Goal: Information Seeking & Learning: Learn about a topic

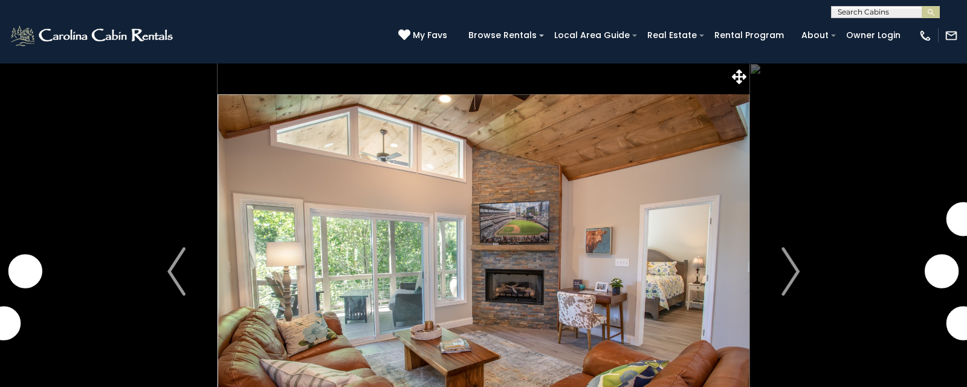
scroll to position [25, 0]
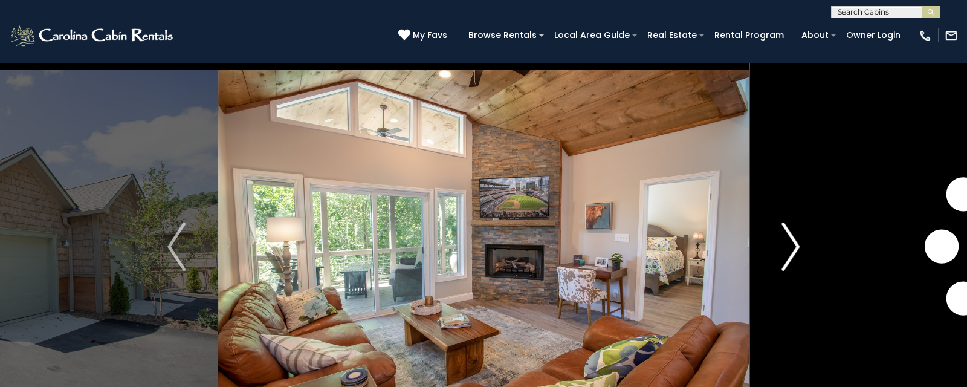
click at [793, 237] on img "Next" at bounding box center [791, 246] width 18 height 48
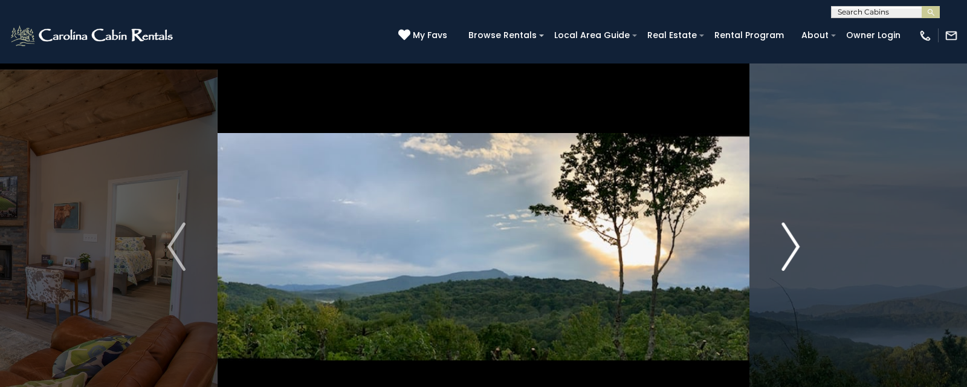
click at [793, 237] on img "Next" at bounding box center [791, 246] width 18 height 48
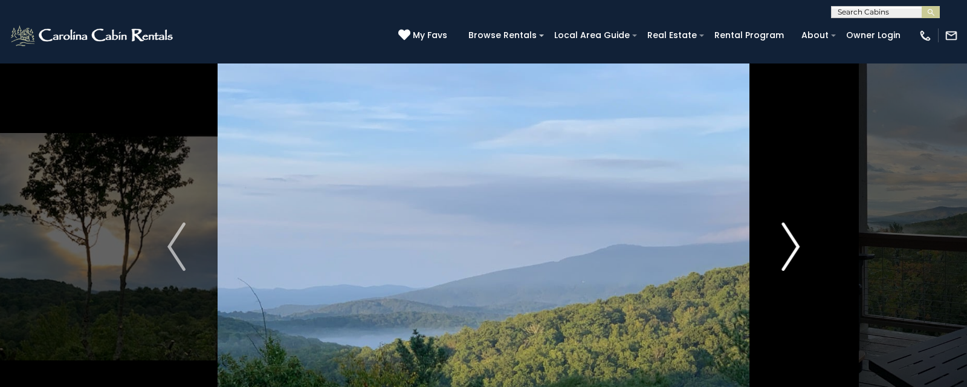
click at [793, 237] on img "Next" at bounding box center [791, 246] width 18 height 48
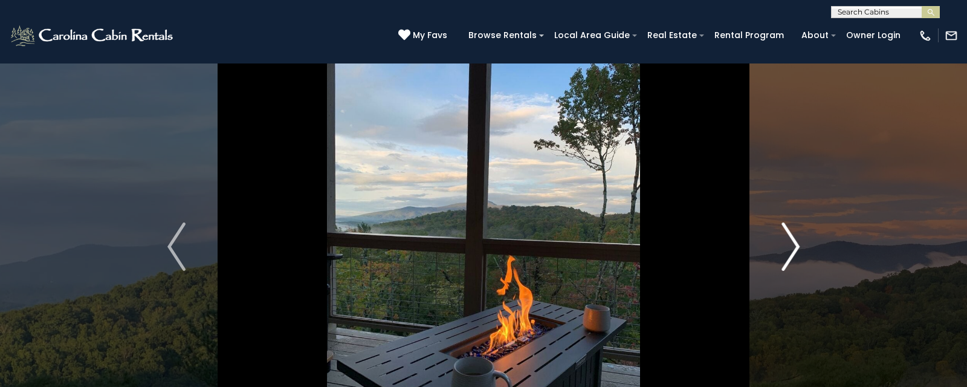
click at [793, 237] on img "Next" at bounding box center [791, 246] width 18 height 48
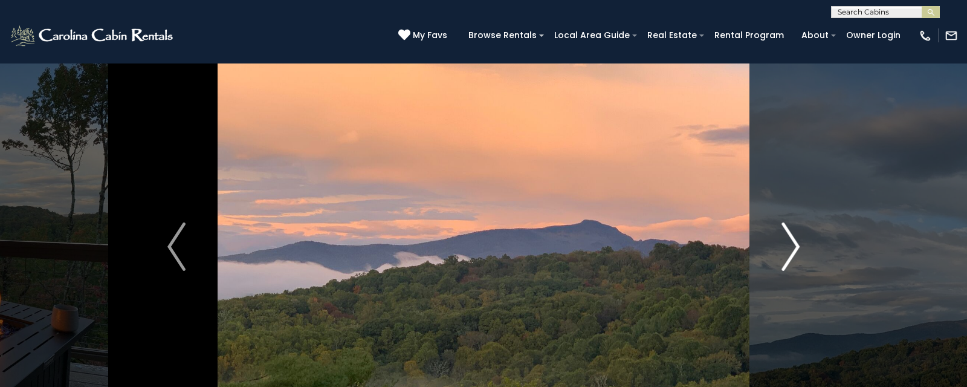
click at [793, 237] on img "Next" at bounding box center [791, 246] width 18 height 48
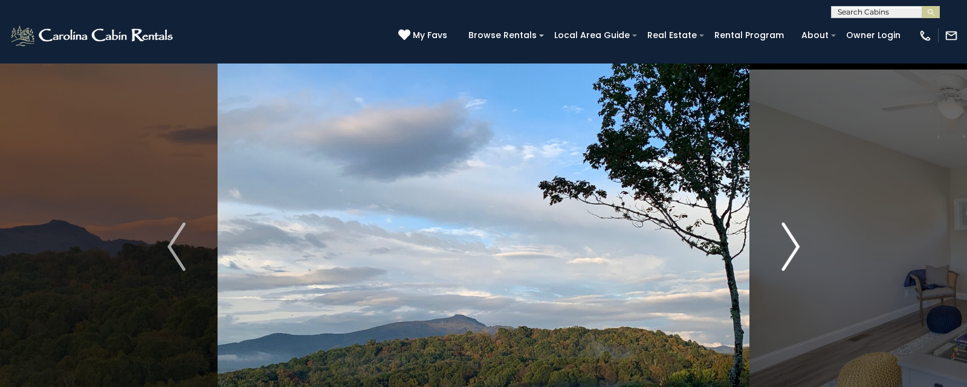
click at [793, 237] on img "Next" at bounding box center [791, 246] width 18 height 48
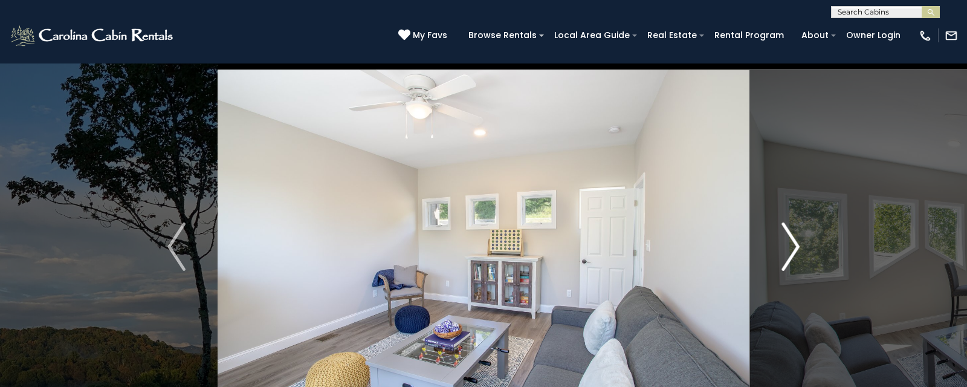
click at [793, 237] on img "Next" at bounding box center [791, 246] width 18 height 48
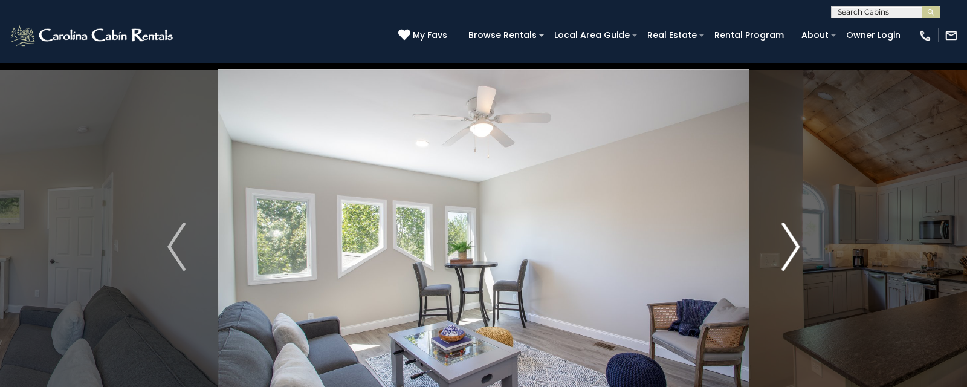
click at [793, 237] on img "Next" at bounding box center [791, 246] width 18 height 48
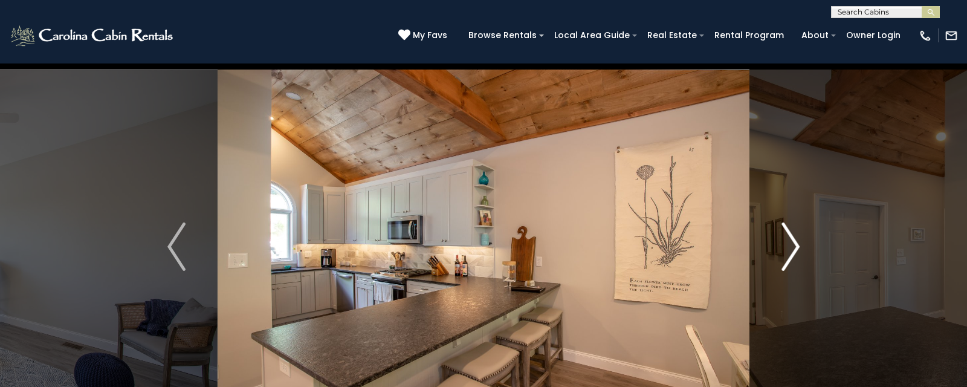
click at [793, 237] on img "Next" at bounding box center [791, 246] width 18 height 48
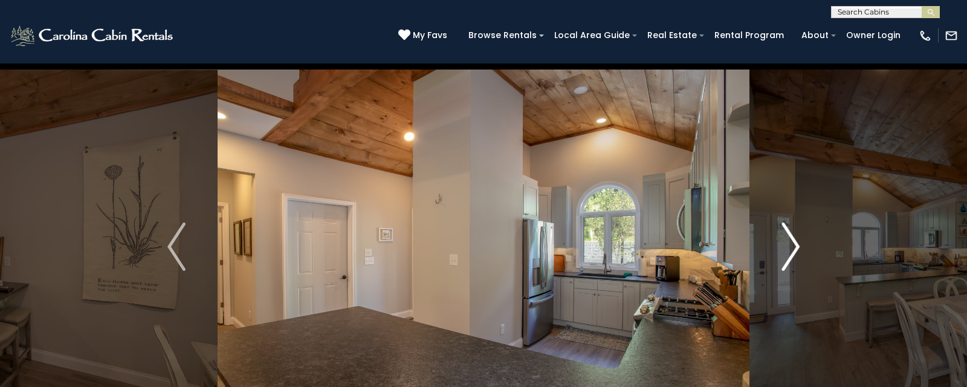
click at [793, 237] on img "Next" at bounding box center [791, 246] width 18 height 48
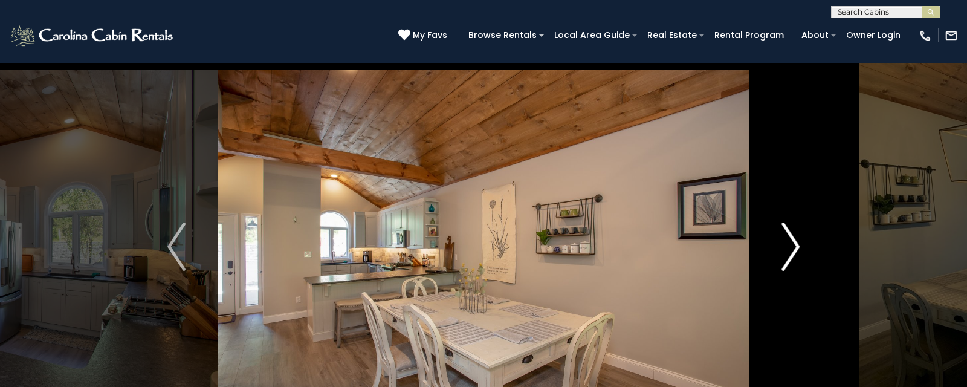
click at [793, 237] on img "Next" at bounding box center [791, 246] width 18 height 48
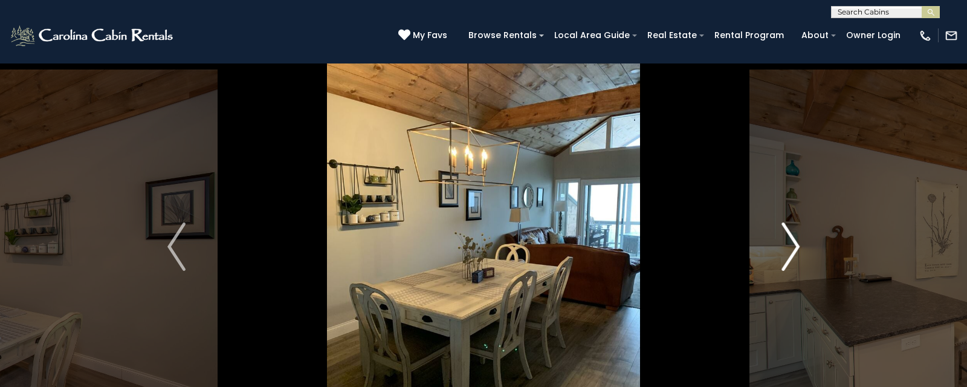
click at [793, 237] on img "Next" at bounding box center [791, 246] width 18 height 48
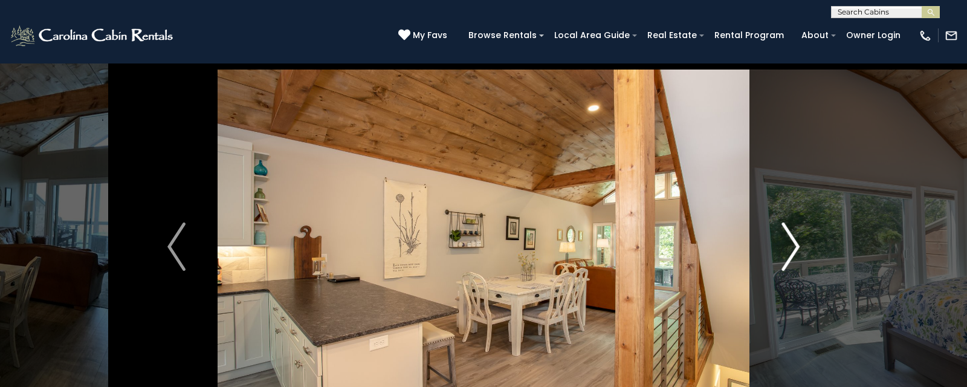
click at [793, 237] on img "Next" at bounding box center [791, 246] width 18 height 48
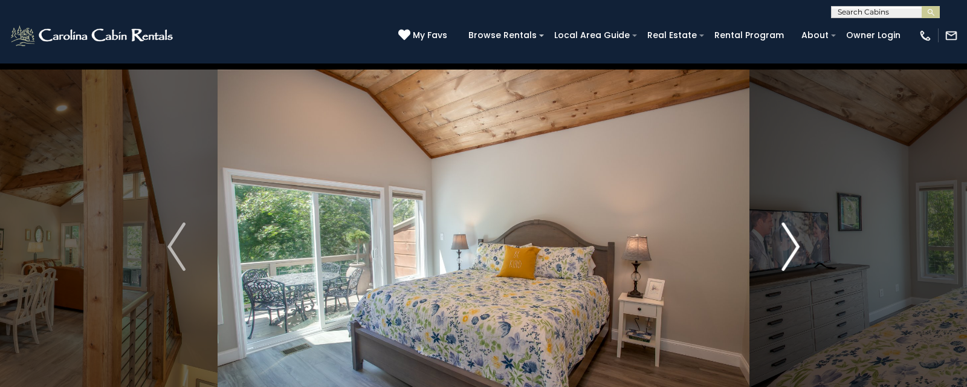
click at [793, 237] on img "Next" at bounding box center [791, 246] width 18 height 48
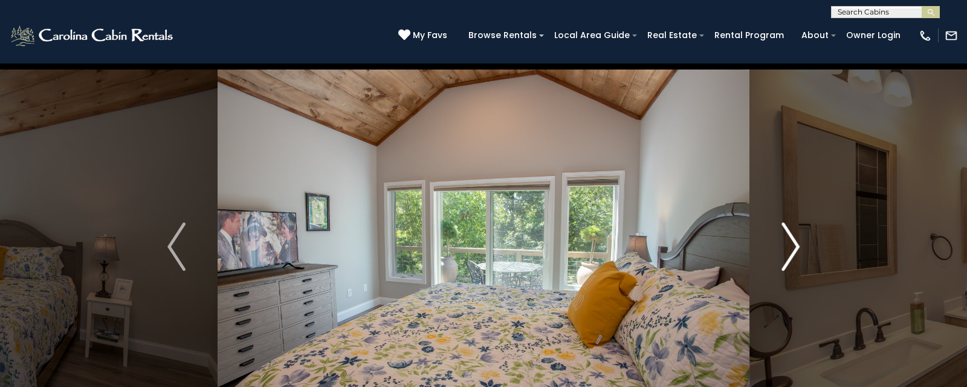
click at [793, 237] on img "Next" at bounding box center [791, 246] width 18 height 48
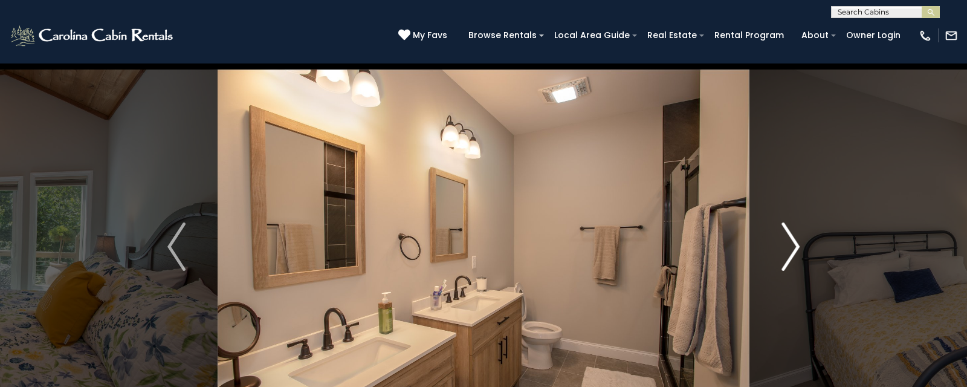
click at [793, 237] on img "Next" at bounding box center [791, 246] width 18 height 48
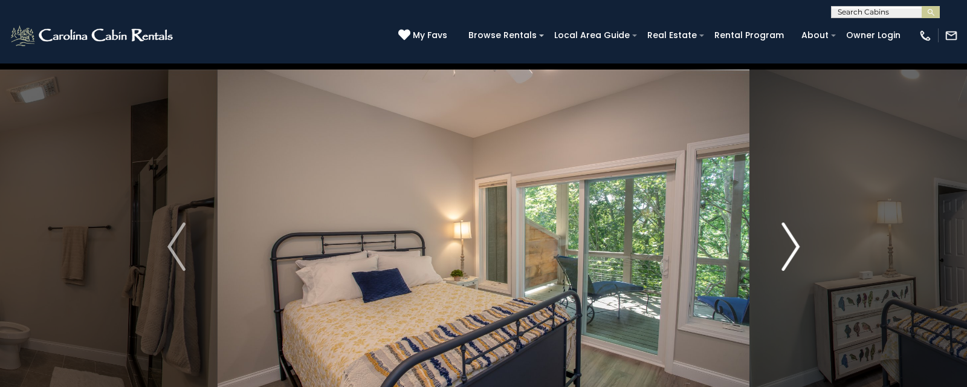
click at [793, 237] on img "Next" at bounding box center [791, 246] width 18 height 48
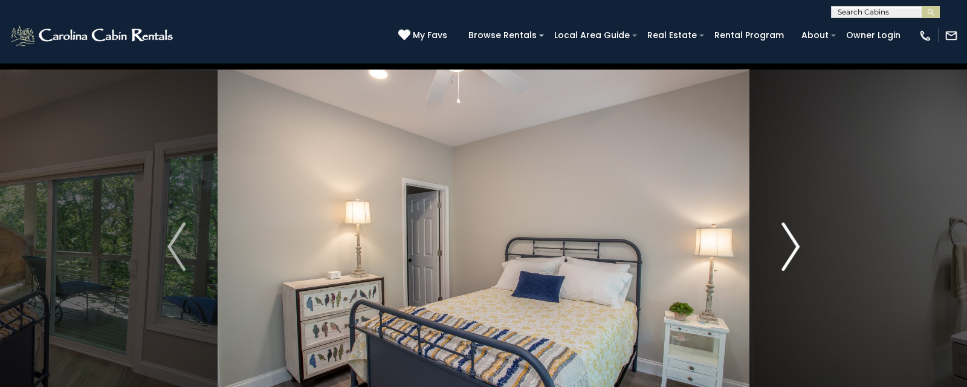
click at [793, 237] on img "Next" at bounding box center [791, 246] width 18 height 48
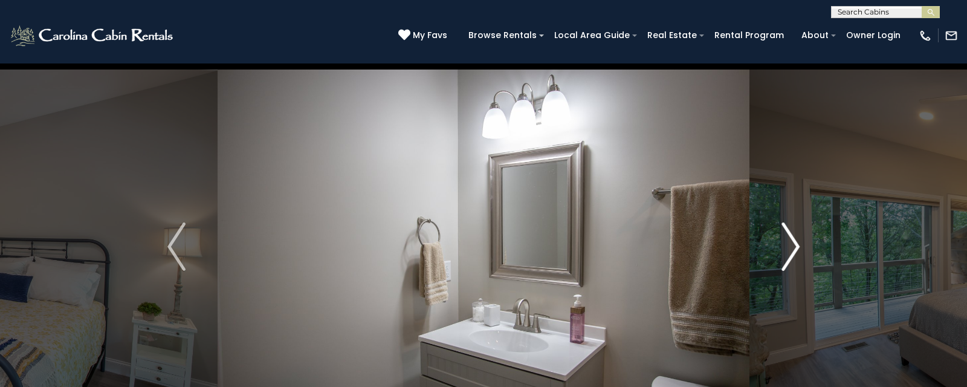
click at [793, 237] on img "Next" at bounding box center [791, 246] width 18 height 48
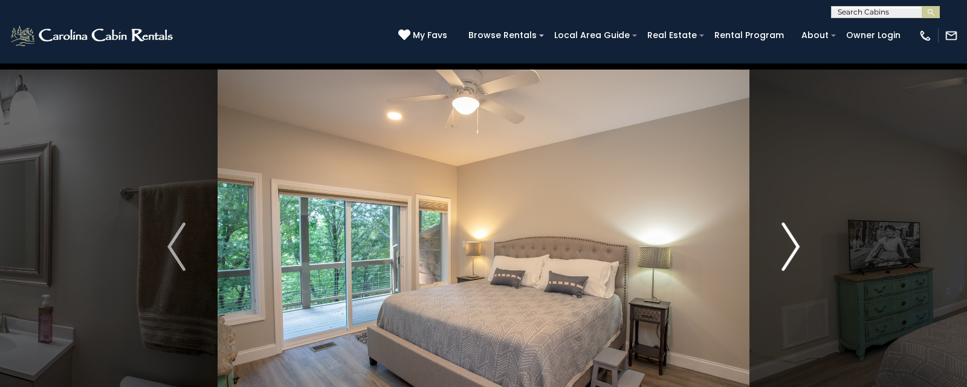
click at [793, 237] on img "Next" at bounding box center [791, 246] width 18 height 48
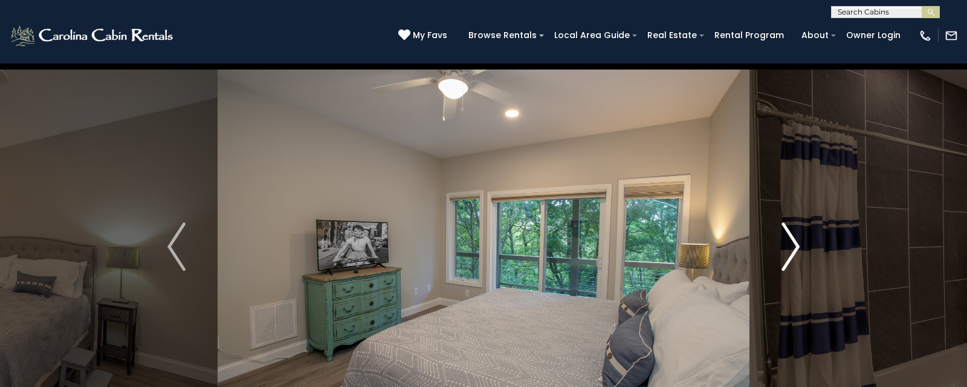
click at [793, 237] on img "Next" at bounding box center [791, 246] width 18 height 48
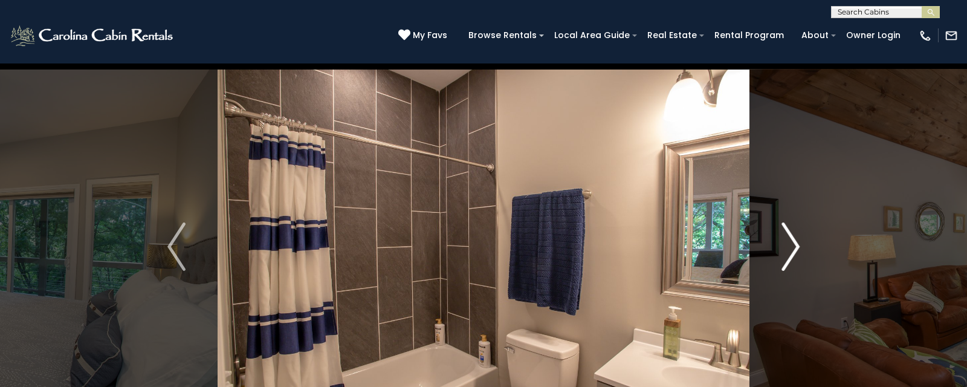
click at [793, 237] on img "Next" at bounding box center [791, 246] width 18 height 48
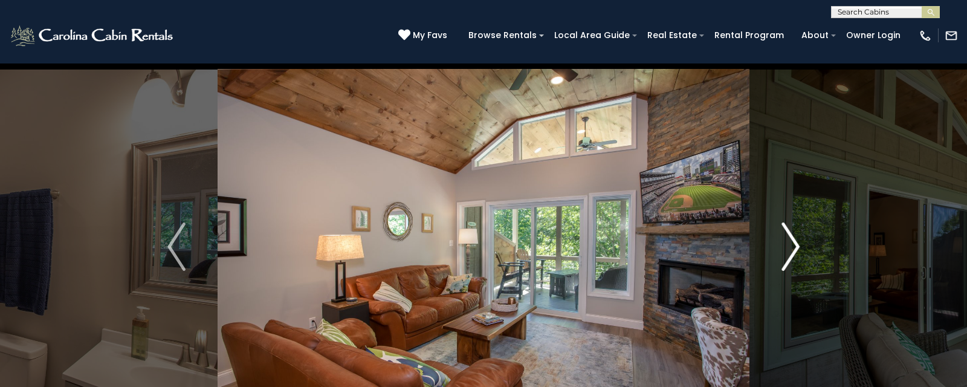
click at [793, 237] on img "Next" at bounding box center [791, 246] width 18 height 48
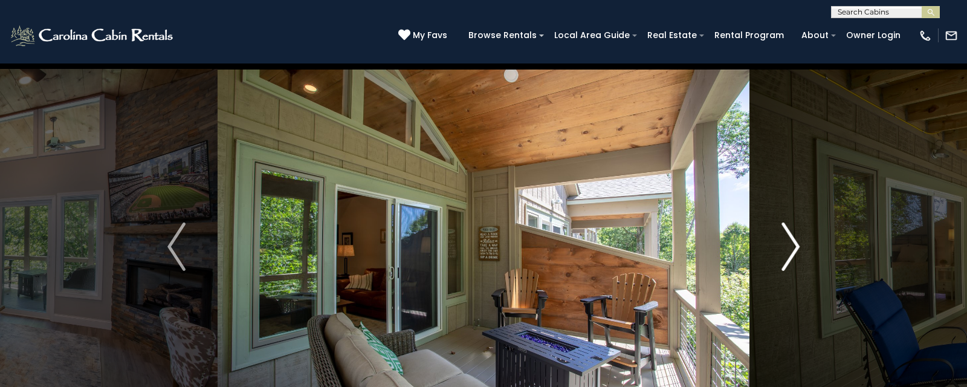
click at [793, 237] on img "Next" at bounding box center [791, 246] width 18 height 48
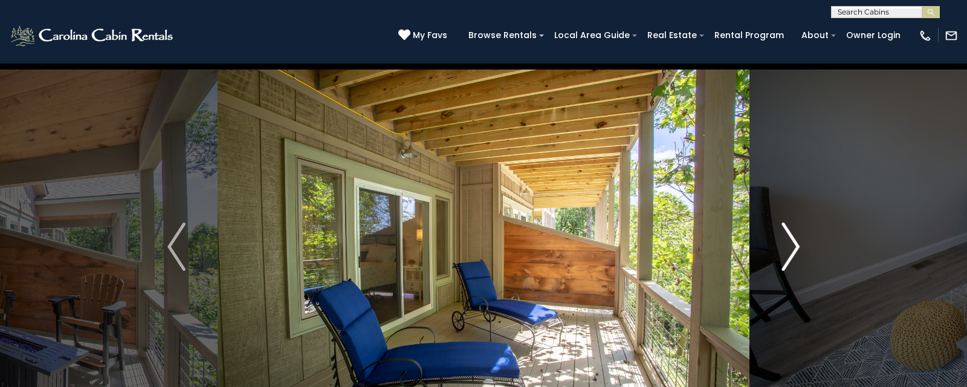
click at [793, 237] on img "Next" at bounding box center [791, 246] width 18 height 48
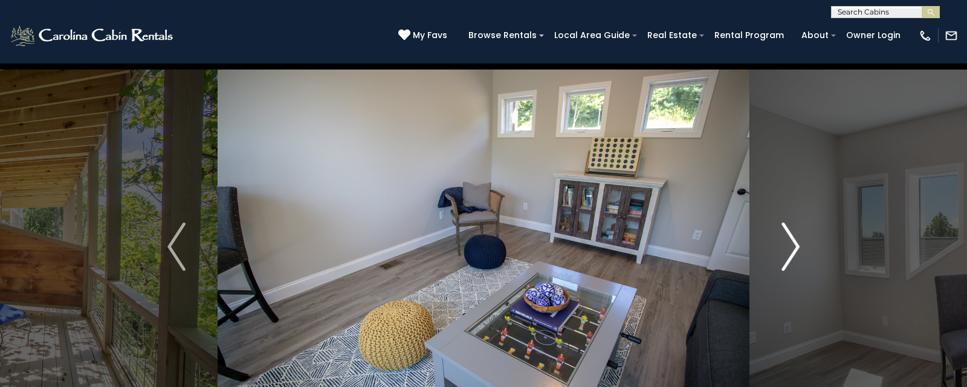
click at [793, 237] on img "Next" at bounding box center [791, 246] width 18 height 48
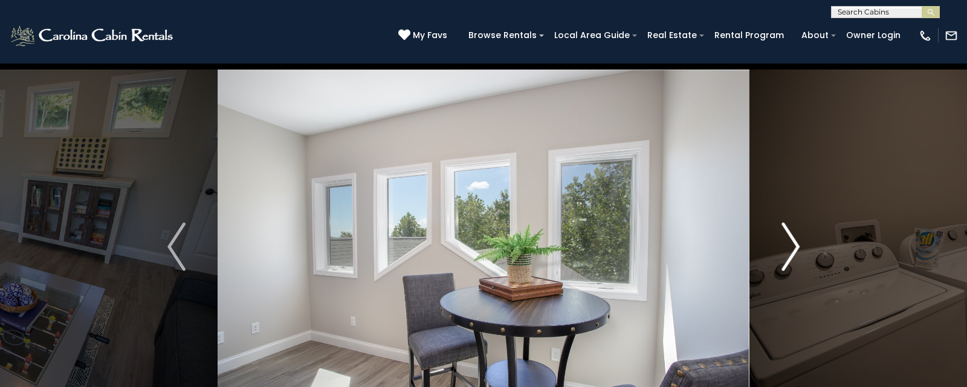
click at [793, 237] on img "Next" at bounding box center [791, 246] width 18 height 48
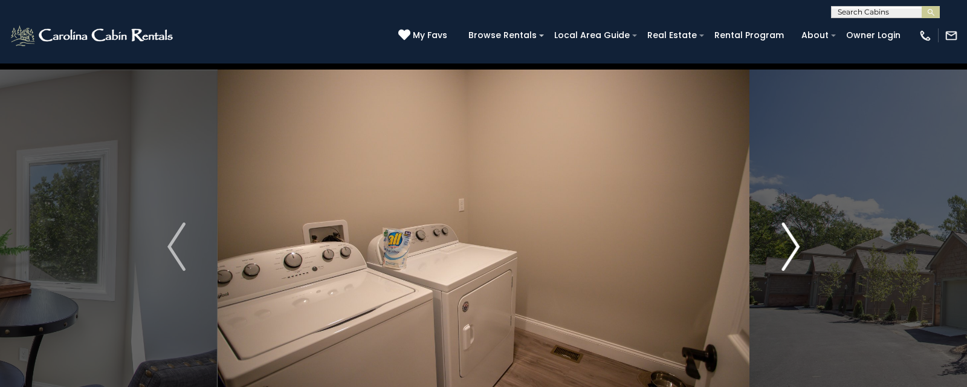
click at [793, 237] on img "Next" at bounding box center [791, 246] width 18 height 48
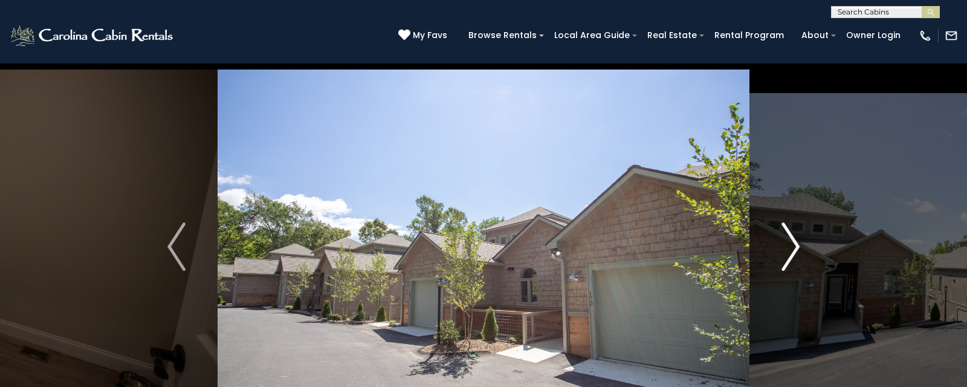
click at [793, 237] on img "Next" at bounding box center [791, 246] width 18 height 48
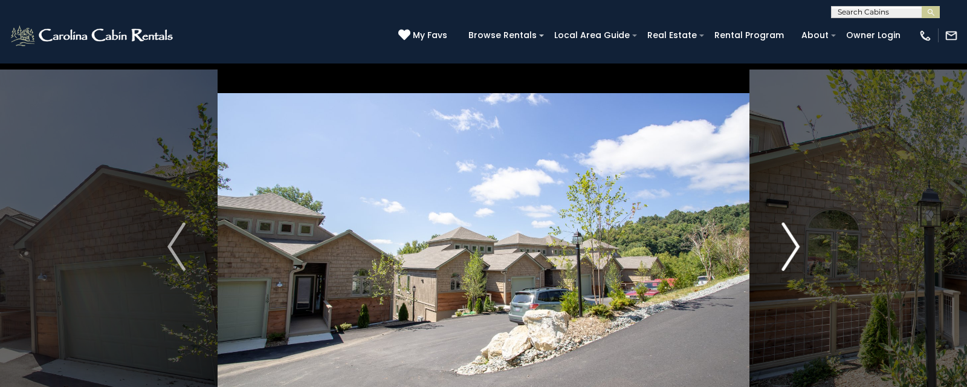
click at [793, 237] on img "Next" at bounding box center [791, 246] width 18 height 48
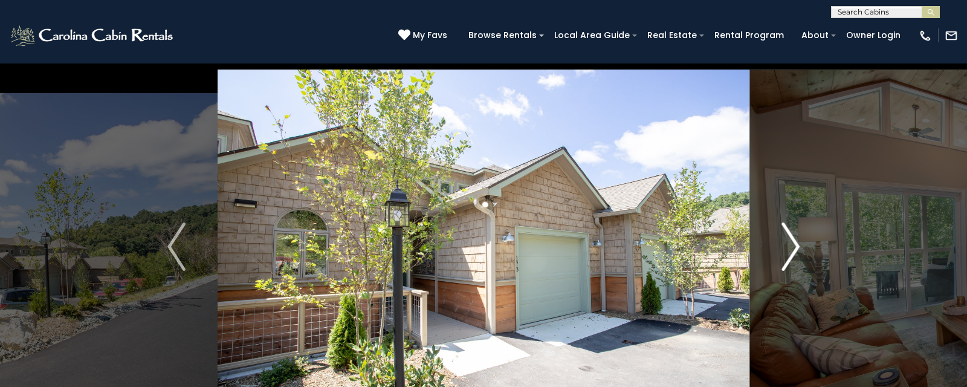
click at [793, 237] on img "Next" at bounding box center [791, 246] width 18 height 48
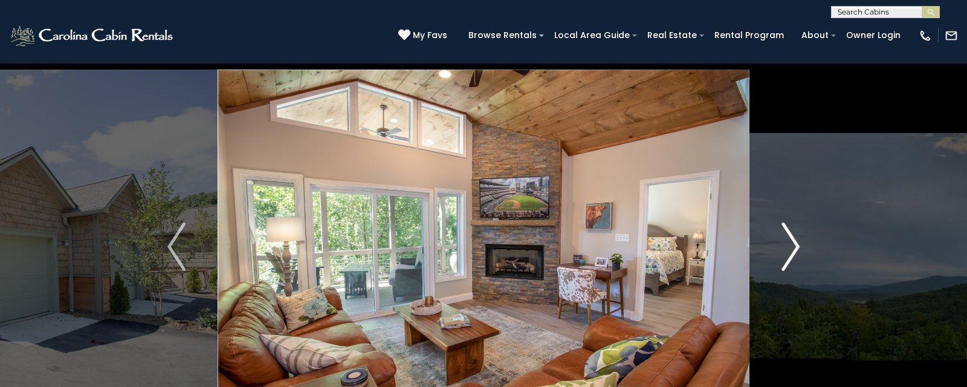
click at [793, 237] on img "Next" at bounding box center [791, 246] width 18 height 48
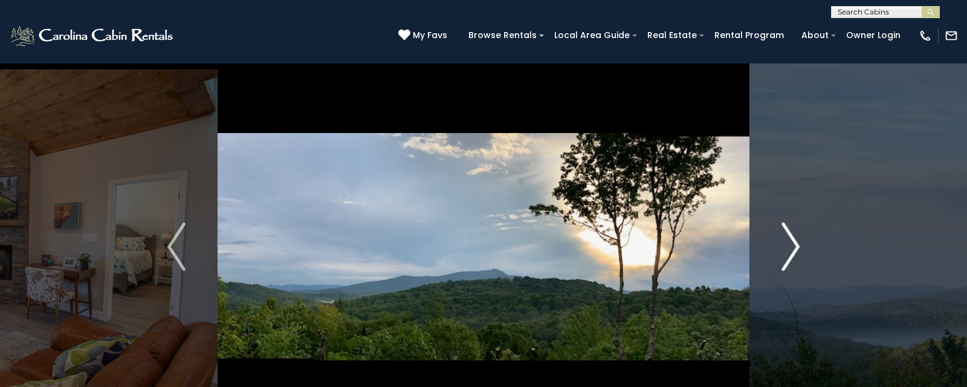
click at [793, 237] on img "Next" at bounding box center [791, 246] width 18 height 48
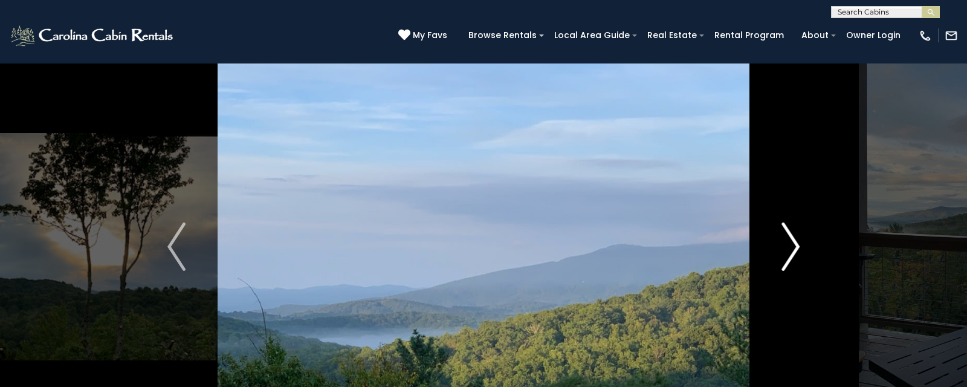
click at [793, 237] on img "Next" at bounding box center [791, 246] width 18 height 48
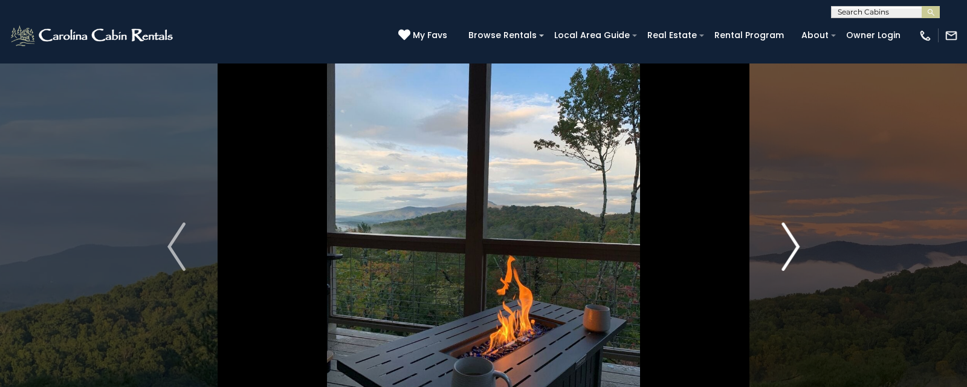
click at [793, 237] on img "Next" at bounding box center [791, 246] width 18 height 48
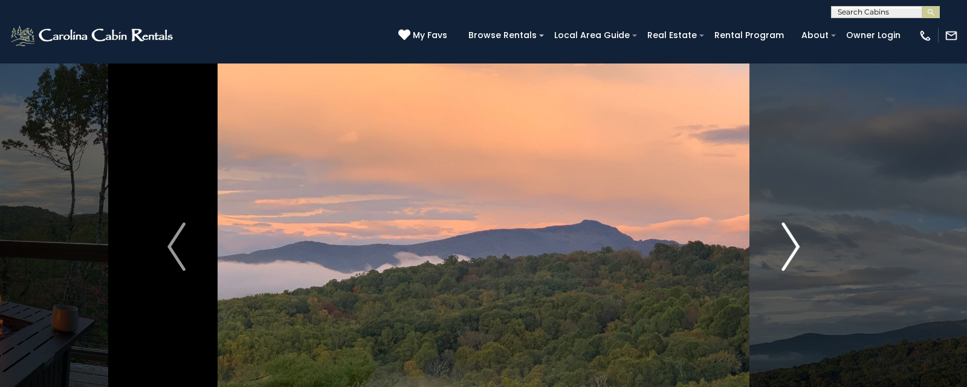
click at [793, 237] on img "Next" at bounding box center [791, 246] width 18 height 48
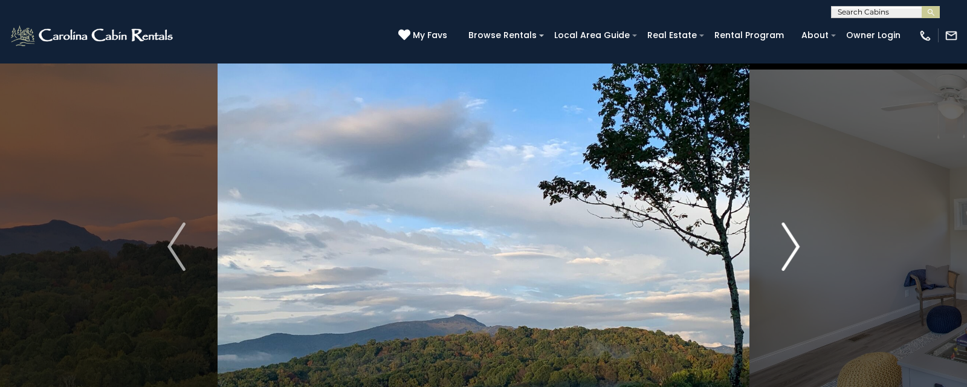
click at [793, 237] on img "Next" at bounding box center [791, 246] width 18 height 48
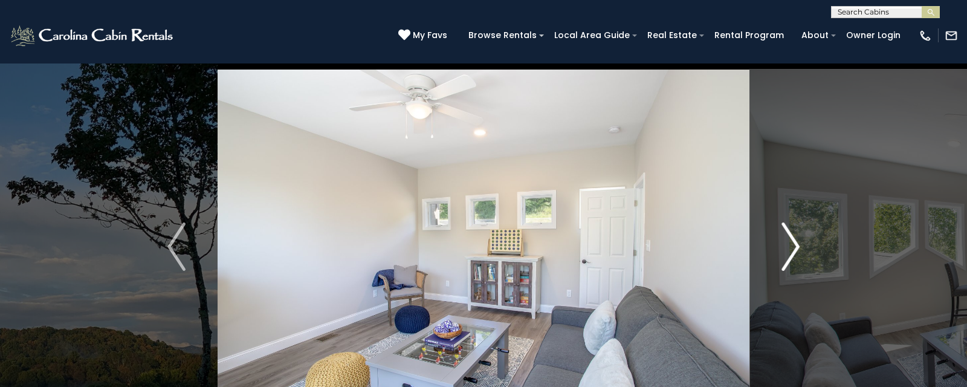
click at [793, 237] on img "Next" at bounding box center [791, 246] width 18 height 48
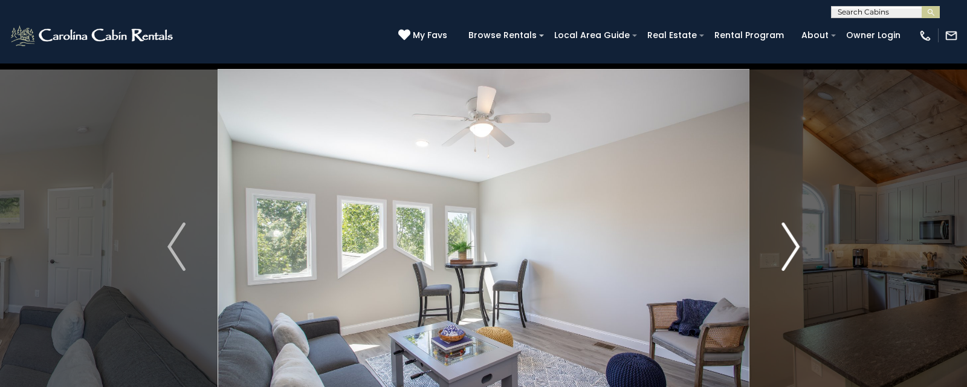
click at [793, 237] on img "Next" at bounding box center [791, 246] width 18 height 48
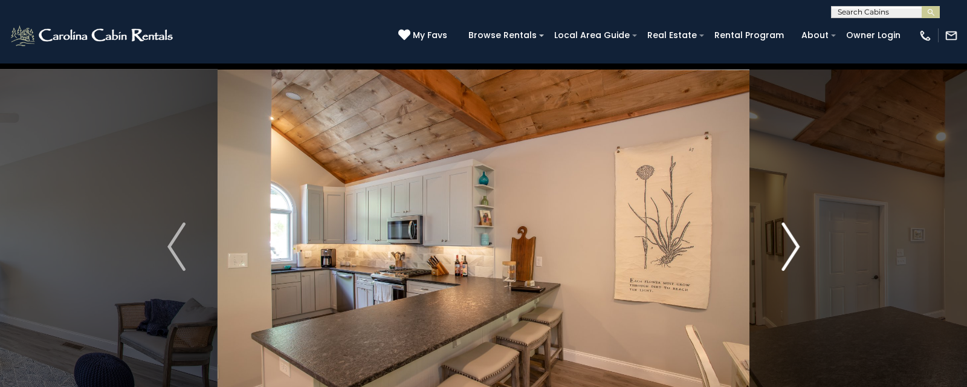
click at [793, 237] on img "Next" at bounding box center [791, 246] width 18 height 48
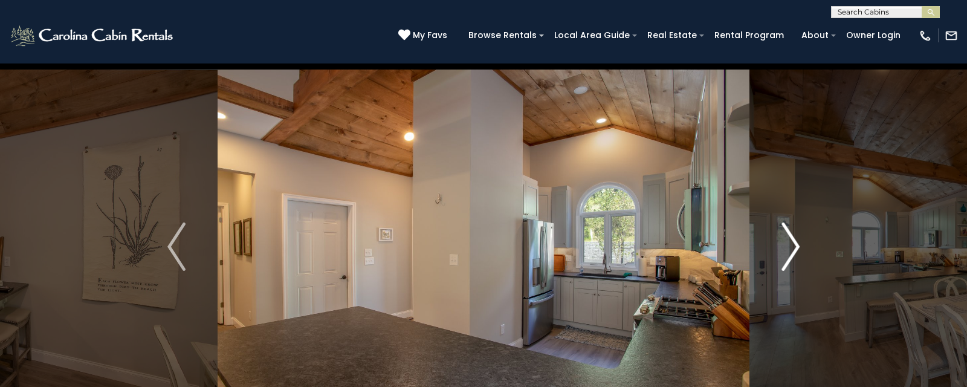
click at [793, 237] on img "Next" at bounding box center [791, 246] width 18 height 48
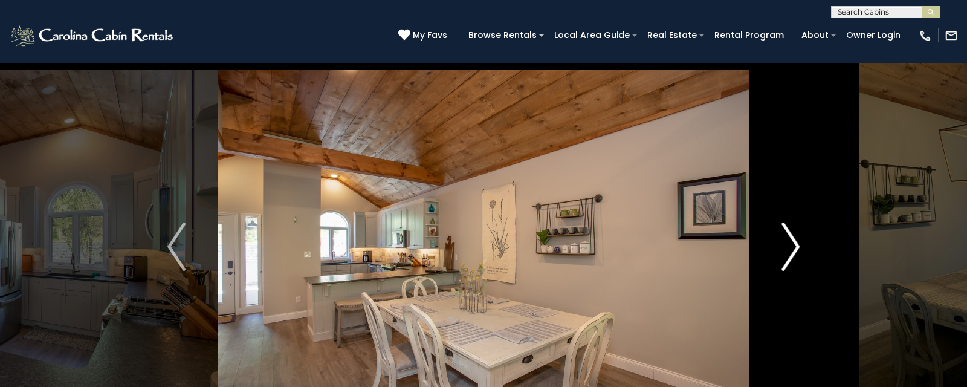
click at [793, 237] on img "Next" at bounding box center [791, 246] width 18 height 48
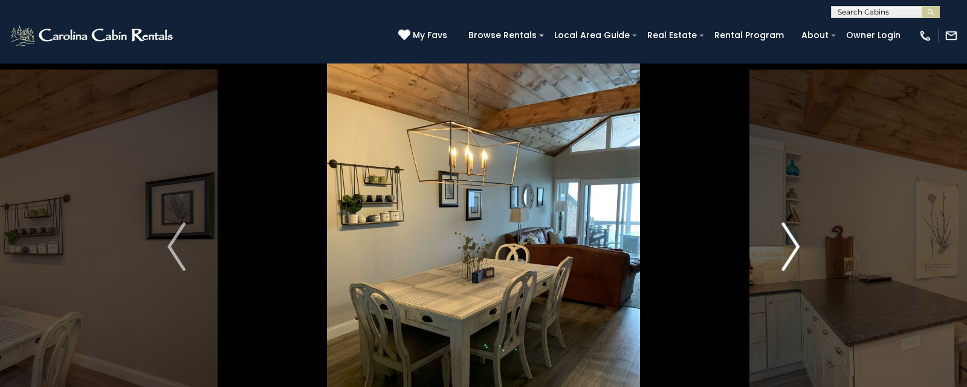
click at [793, 237] on img "Next" at bounding box center [791, 246] width 18 height 48
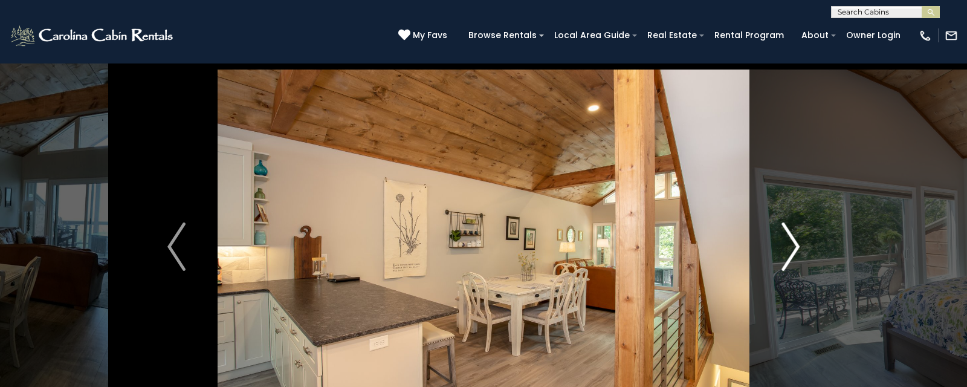
click at [793, 237] on img "Next" at bounding box center [791, 246] width 18 height 48
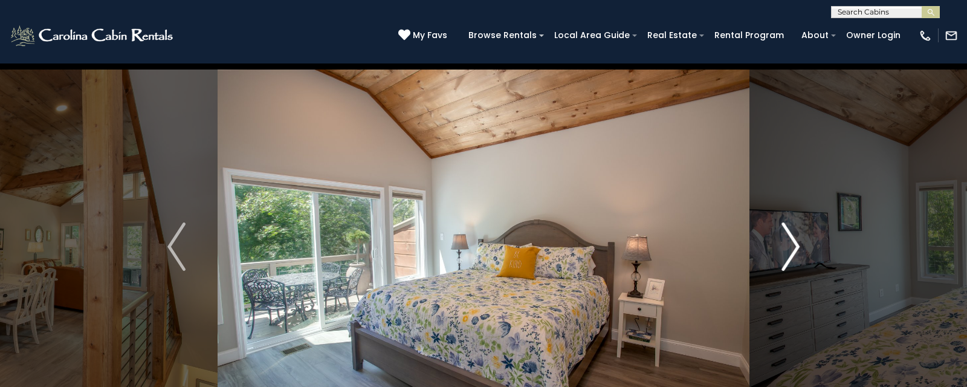
click at [793, 237] on img "Next" at bounding box center [791, 246] width 18 height 48
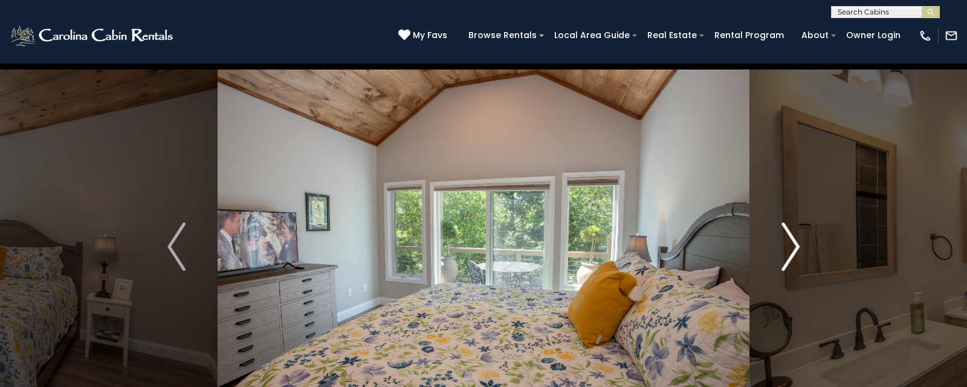
click at [793, 237] on img "Next" at bounding box center [791, 246] width 18 height 48
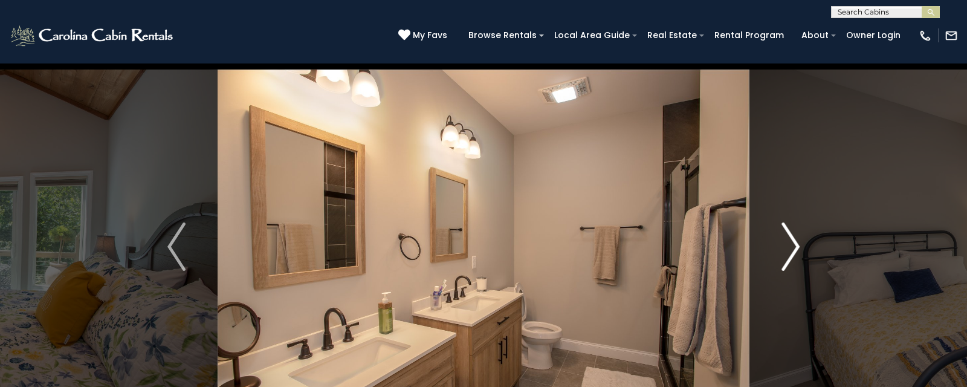
click at [793, 237] on img "Next" at bounding box center [791, 246] width 18 height 48
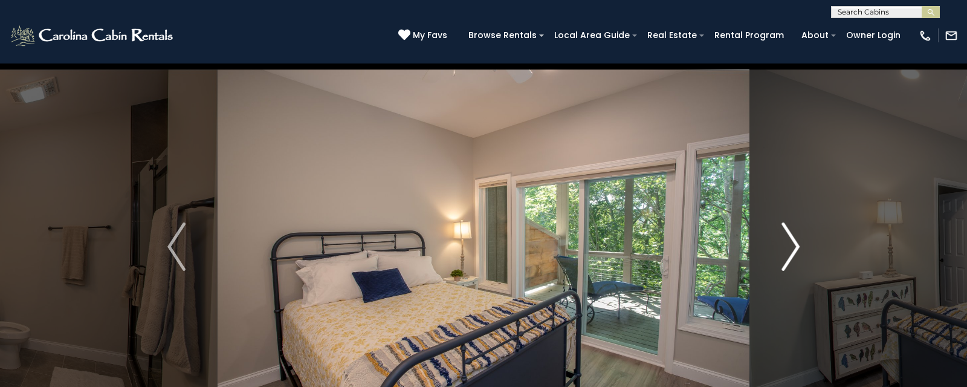
click at [793, 237] on img "Next" at bounding box center [791, 246] width 18 height 48
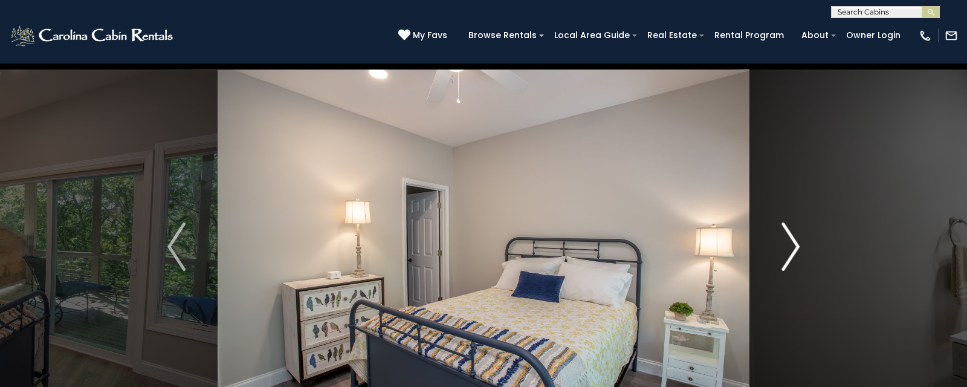
click at [793, 237] on img "Next" at bounding box center [791, 246] width 18 height 48
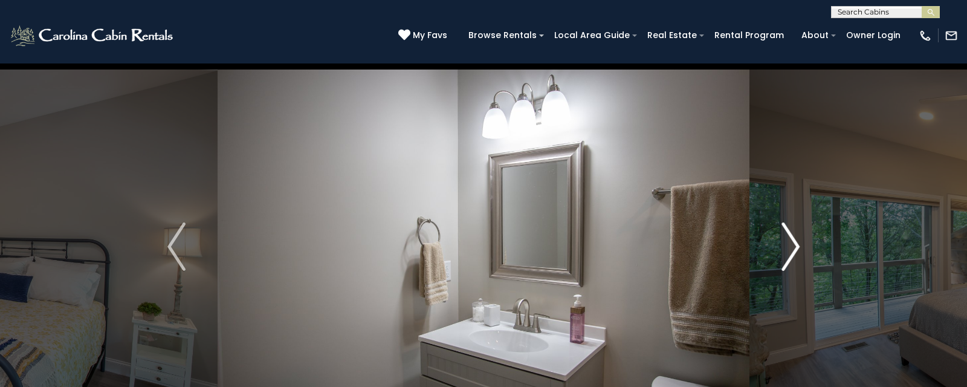
click at [793, 237] on img "Next" at bounding box center [791, 246] width 18 height 48
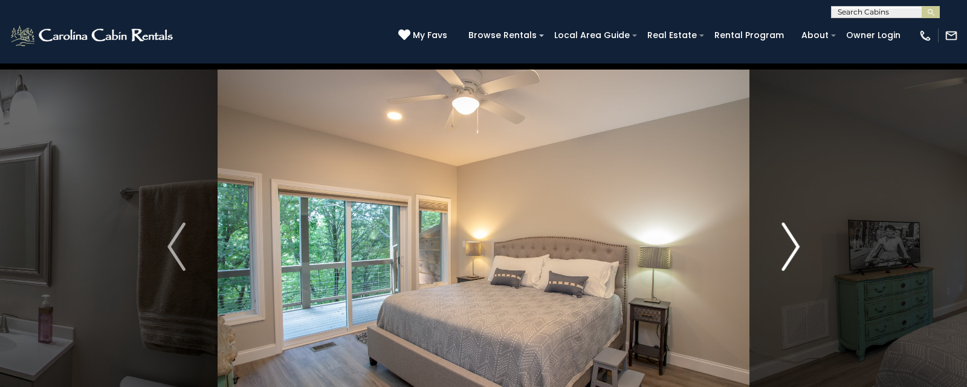
click at [793, 237] on img "Next" at bounding box center [791, 246] width 18 height 48
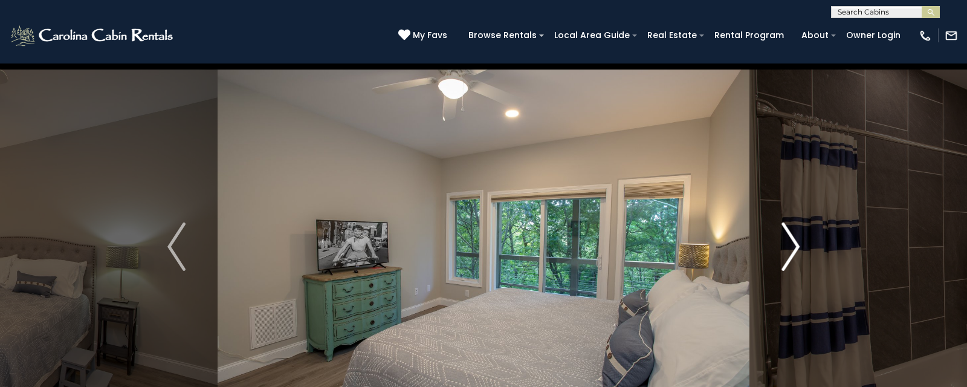
click at [793, 237] on img "Next" at bounding box center [791, 246] width 18 height 48
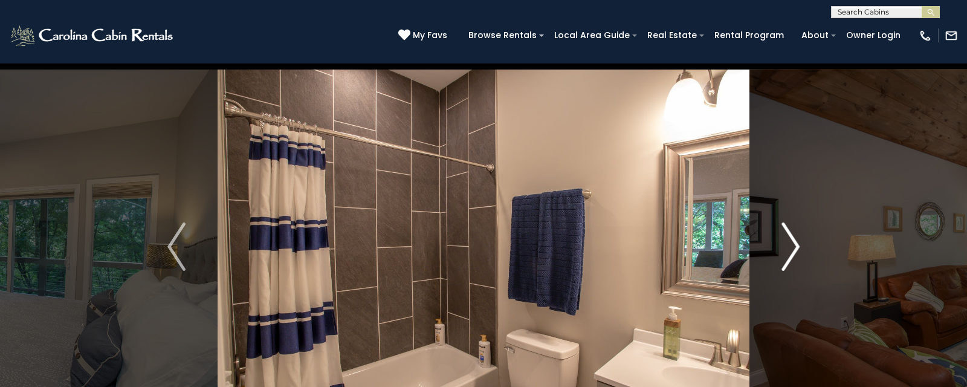
click at [793, 237] on img "Next" at bounding box center [791, 246] width 18 height 48
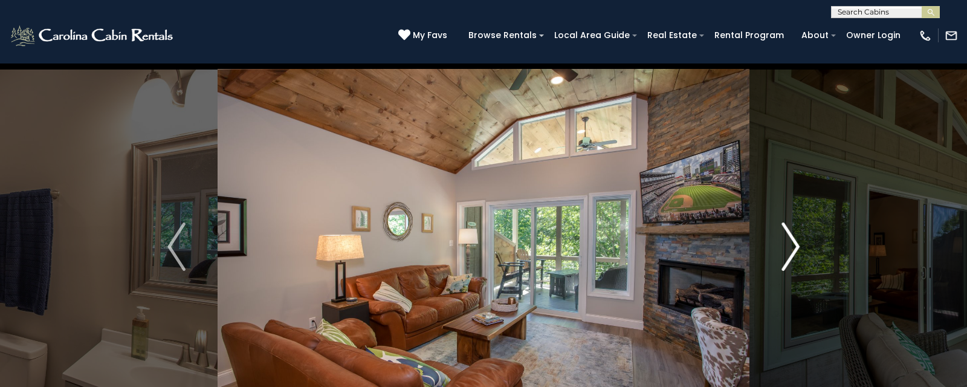
click at [793, 237] on img "Next" at bounding box center [791, 246] width 18 height 48
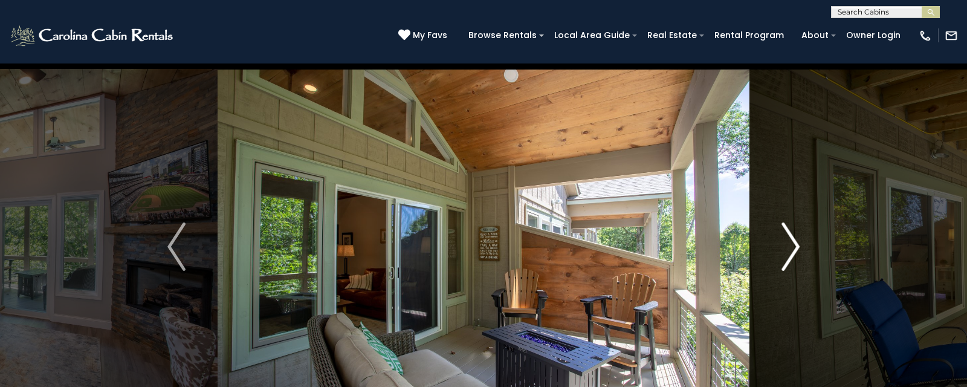
click at [793, 237] on img "Next" at bounding box center [791, 246] width 18 height 48
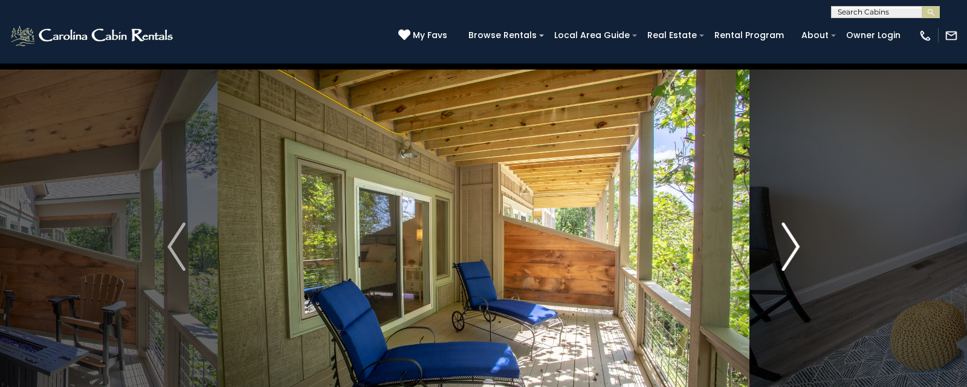
click at [786, 238] on img "Next" at bounding box center [791, 246] width 18 height 48
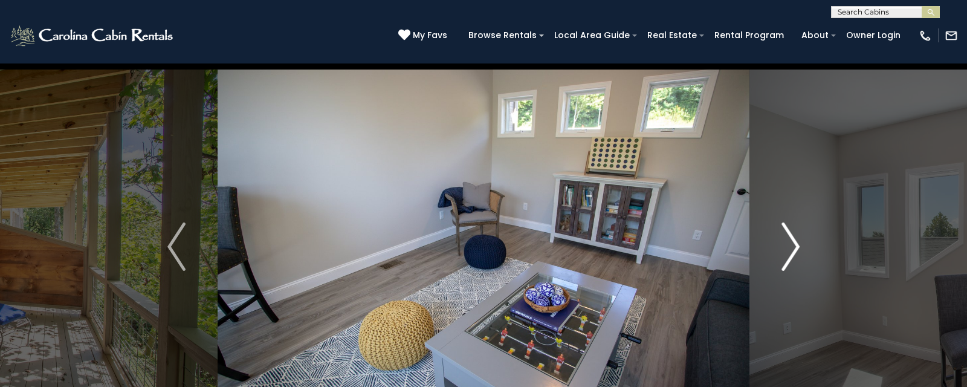
click at [786, 238] on img "Next" at bounding box center [791, 246] width 18 height 48
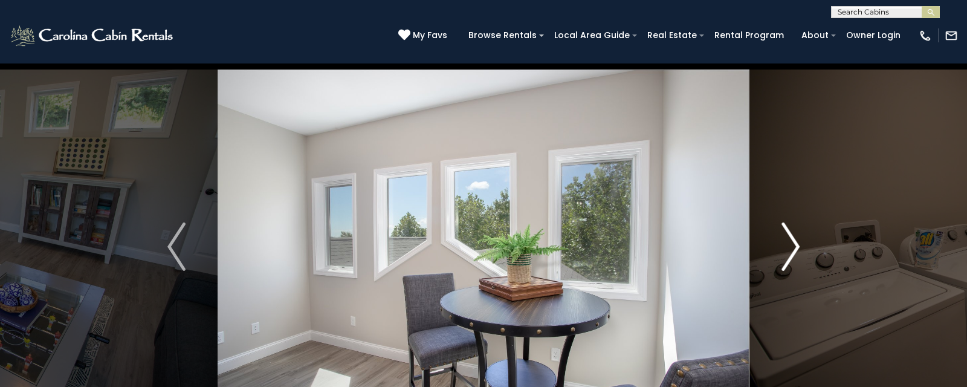
click at [786, 238] on img "Next" at bounding box center [791, 246] width 18 height 48
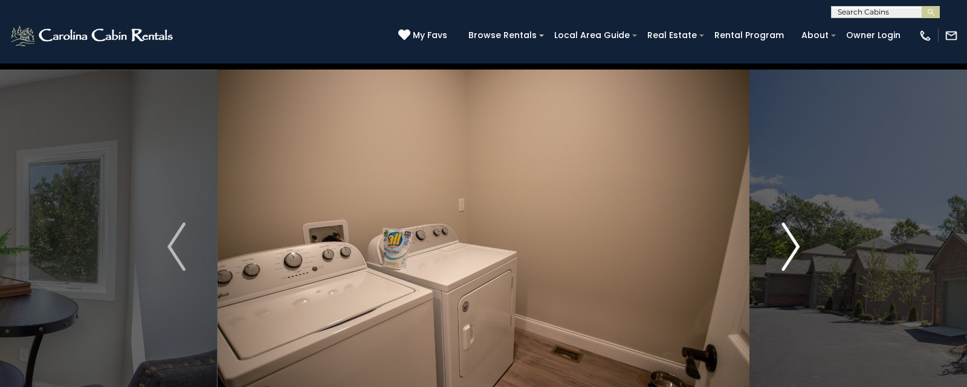
click at [786, 238] on img "Next" at bounding box center [791, 246] width 18 height 48
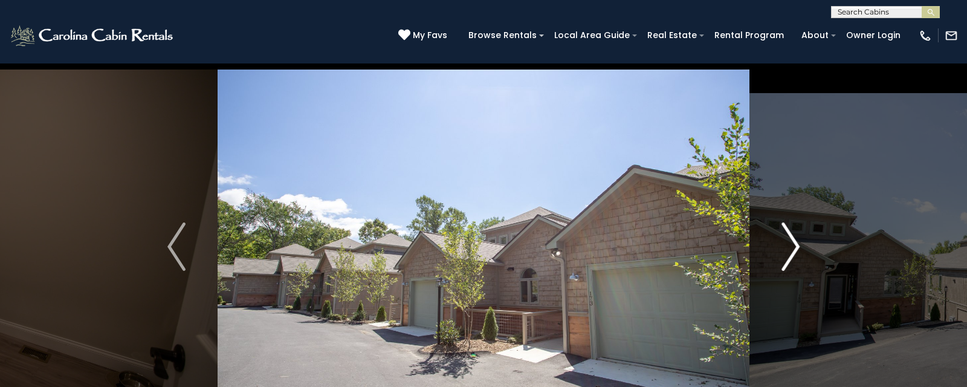
click at [786, 238] on img "Next" at bounding box center [791, 246] width 18 height 48
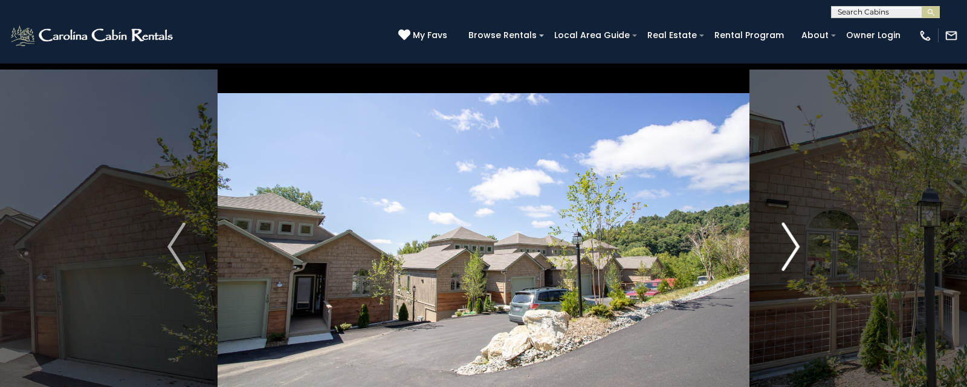
click at [786, 238] on img "Next" at bounding box center [791, 246] width 18 height 48
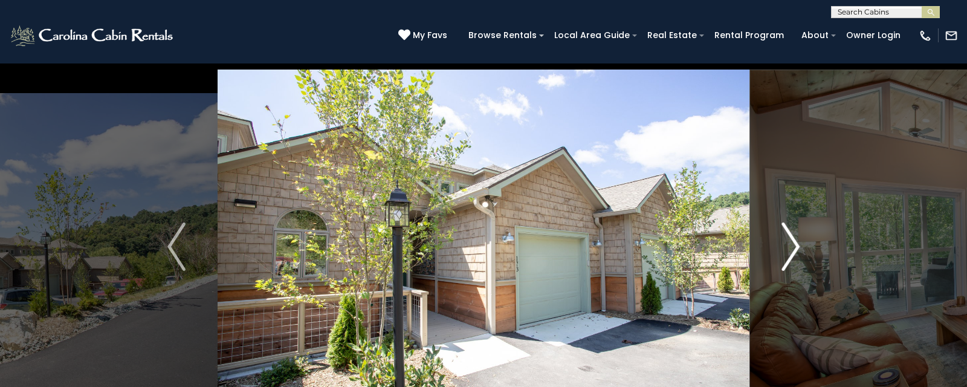
click at [786, 238] on img "Next" at bounding box center [791, 246] width 18 height 48
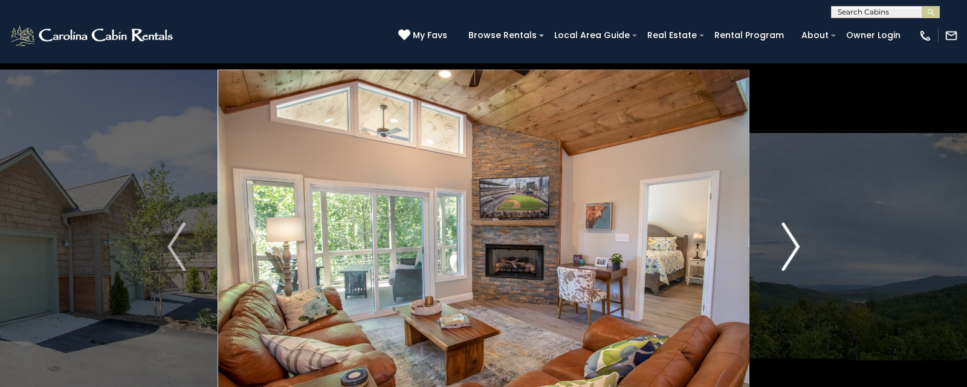
click at [786, 238] on img "Next" at bounding box center [791, 246] width 18 height 48
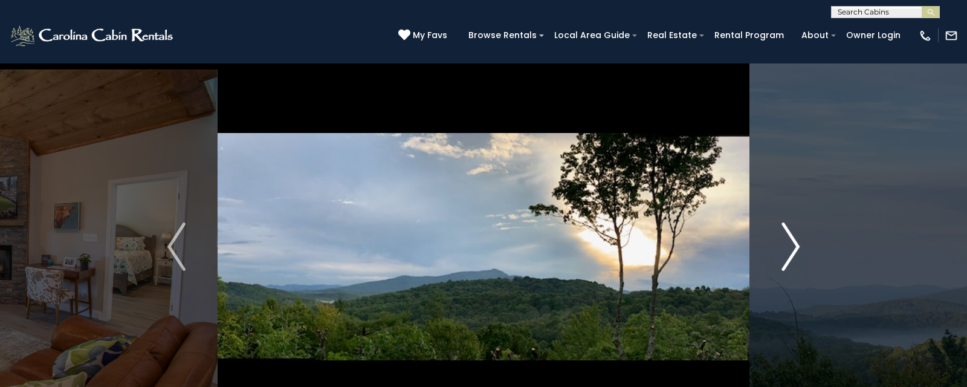
click at [786, 238] on img "Next" at bounding box center [791, 246] width 18 height 48
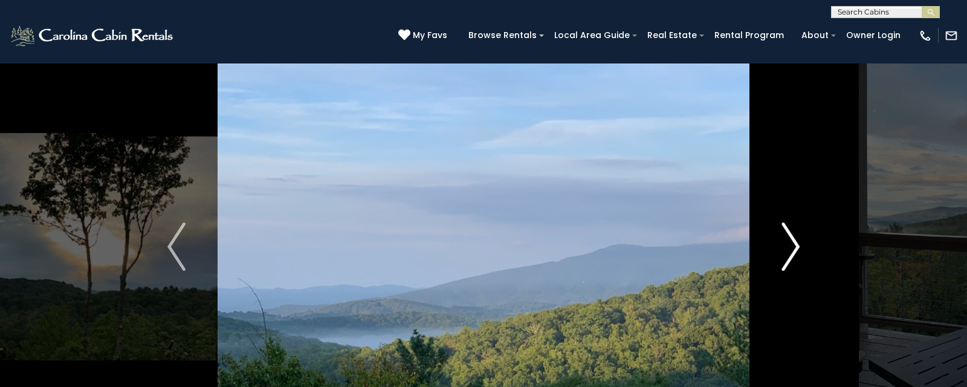
click at [786, 238] on img "Next" at bounding box center [791, 246] width 18 height 48
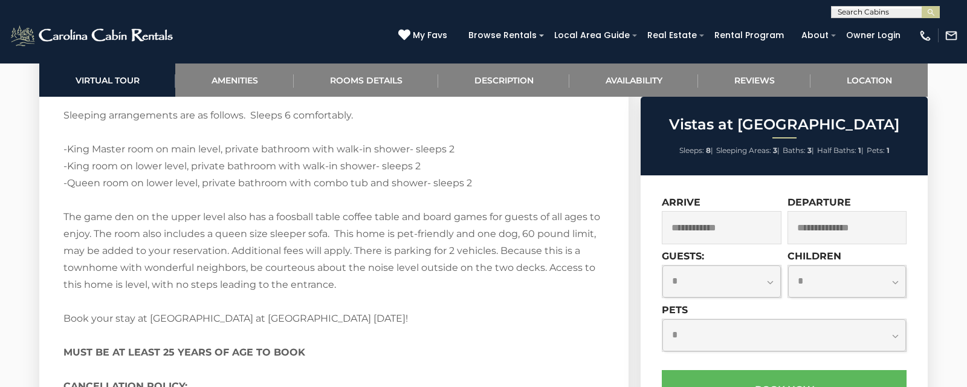
scroll to position [2020, 0]
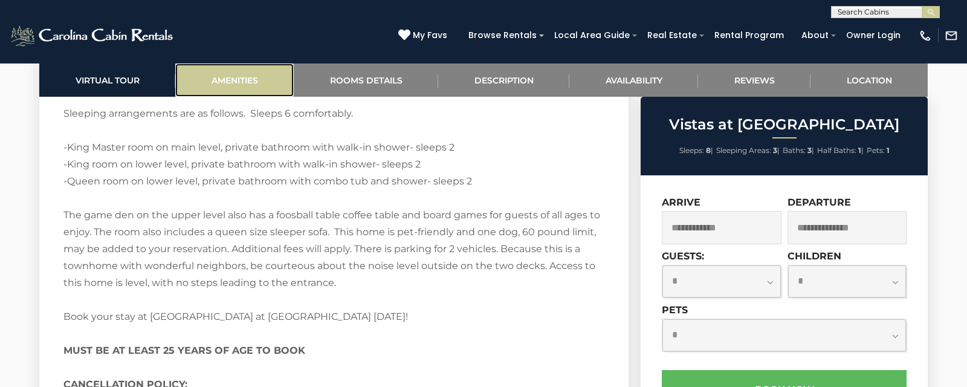
click at [242, 81] on link "Amenities" at bounding box center [234, 79] width 118 height 33
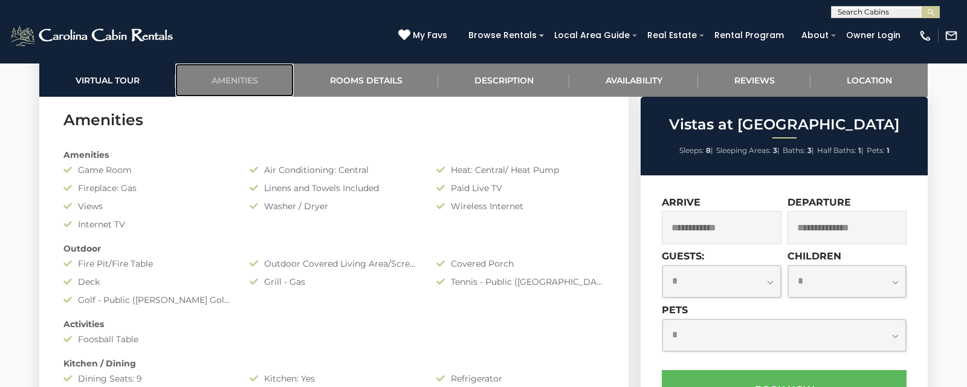
scroll to position [962, 0]
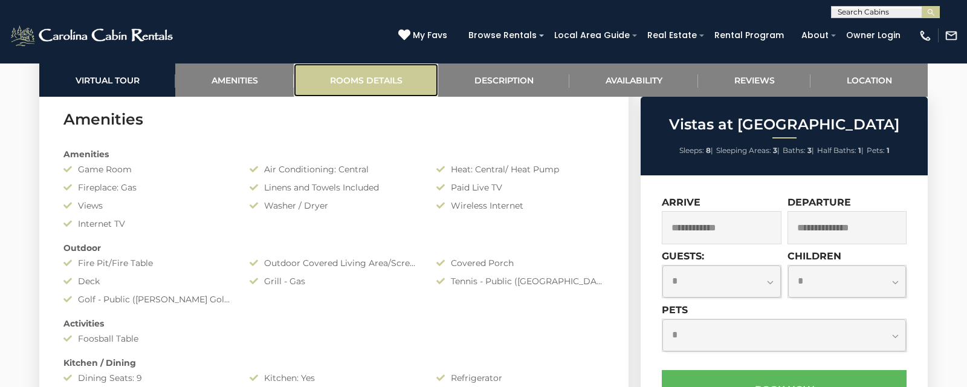
click at [351, 76] on link "Rooms Details" at bounding box center [366, 79] width 144 height 33
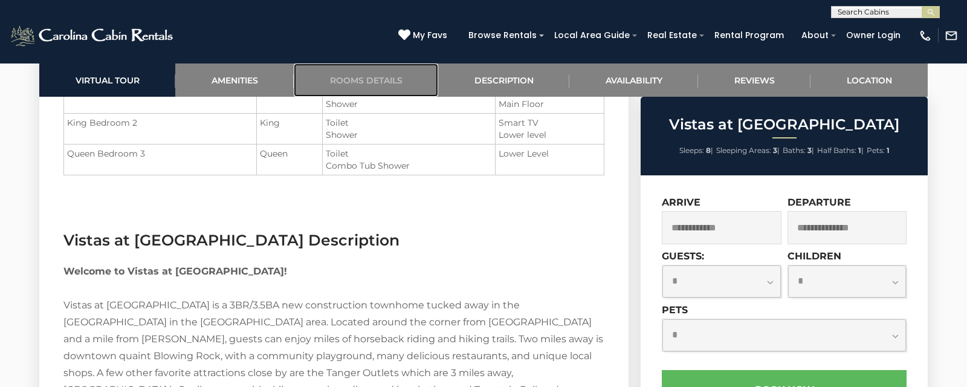
scroll to position [1559, 0]
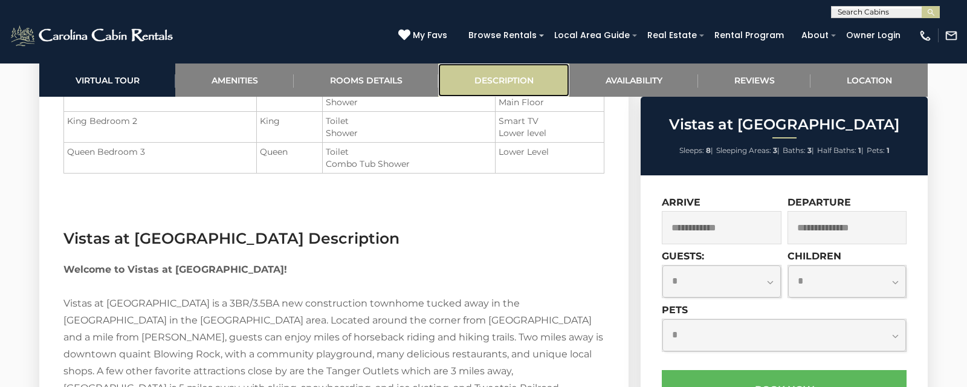
click at [506, 80] on link "Description" at bounding box center [503, 79] width 131 height 33
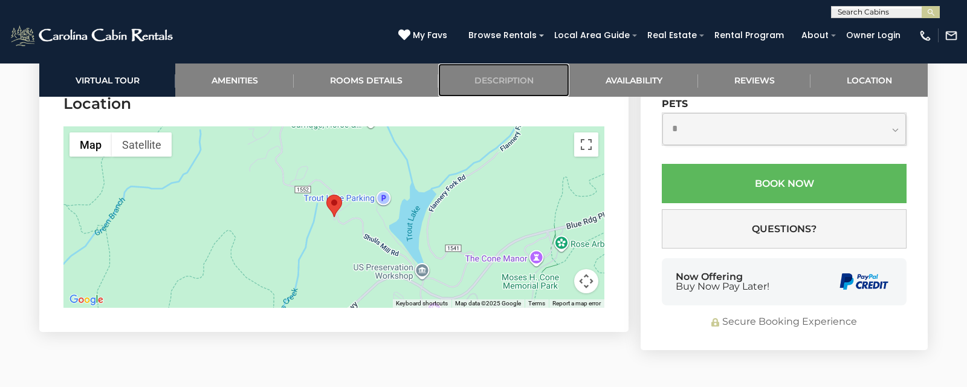
scroll to position [3023, 0]
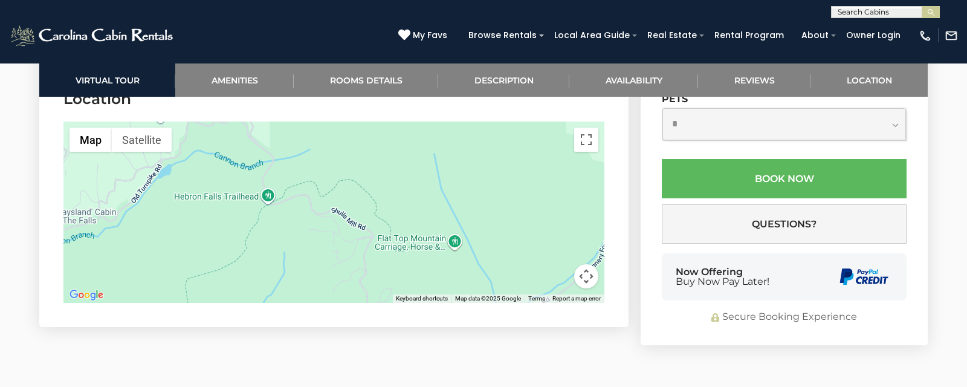
drag, startPoint x: 288, startPoint y: 227, endPoint x: 373, endPoint y: 355, distance: 153.6
click at [425, 236] on div at bounding box center [333, 212] width 541 height 181
